Goal: Information Seeking & Learning: Learn about a topic

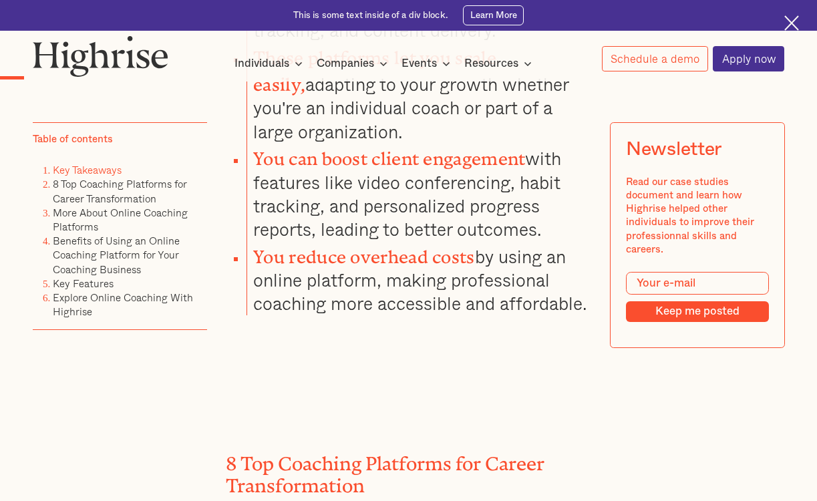
scroll to position [1655, 0]
click at [793, 15] on img at bounding box center [792, 22] width 15 height 15
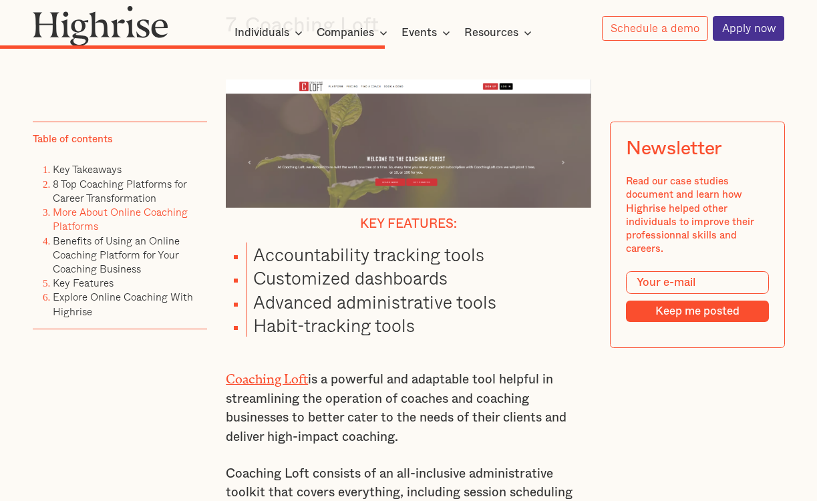
scroll to position [8625, 0]
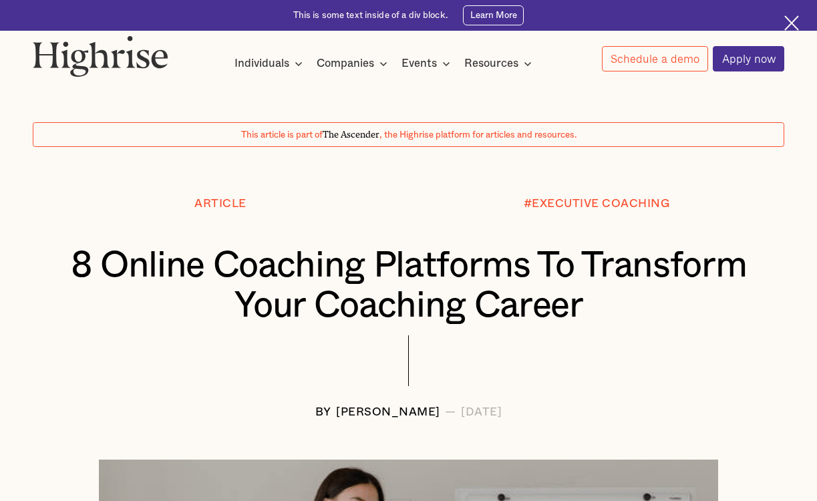
click at [111, 51] on img at bounding box center [101, 55] width 136 height 41
click at [797, 23] on img at bounding box center [792, 22] width 15 height 15
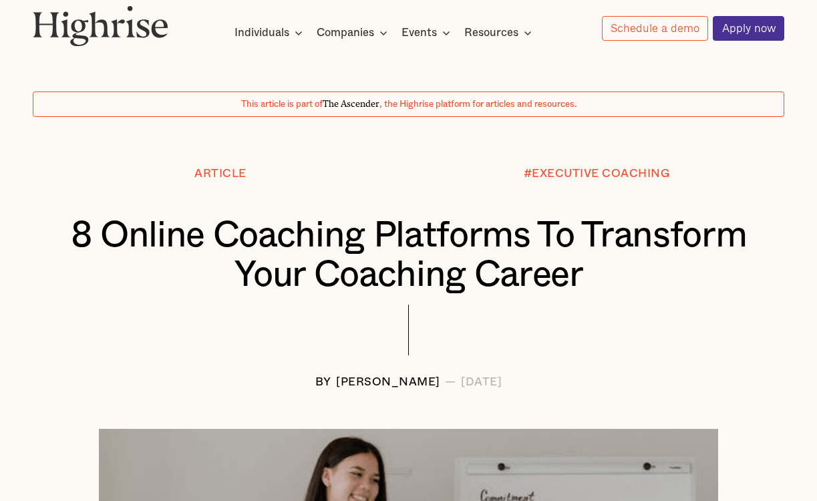
click at [112, 23] on img at bounding box center [101, 25] width 136 height 41
